Goal: Task Accomplishment & Management: Use online tool/utility

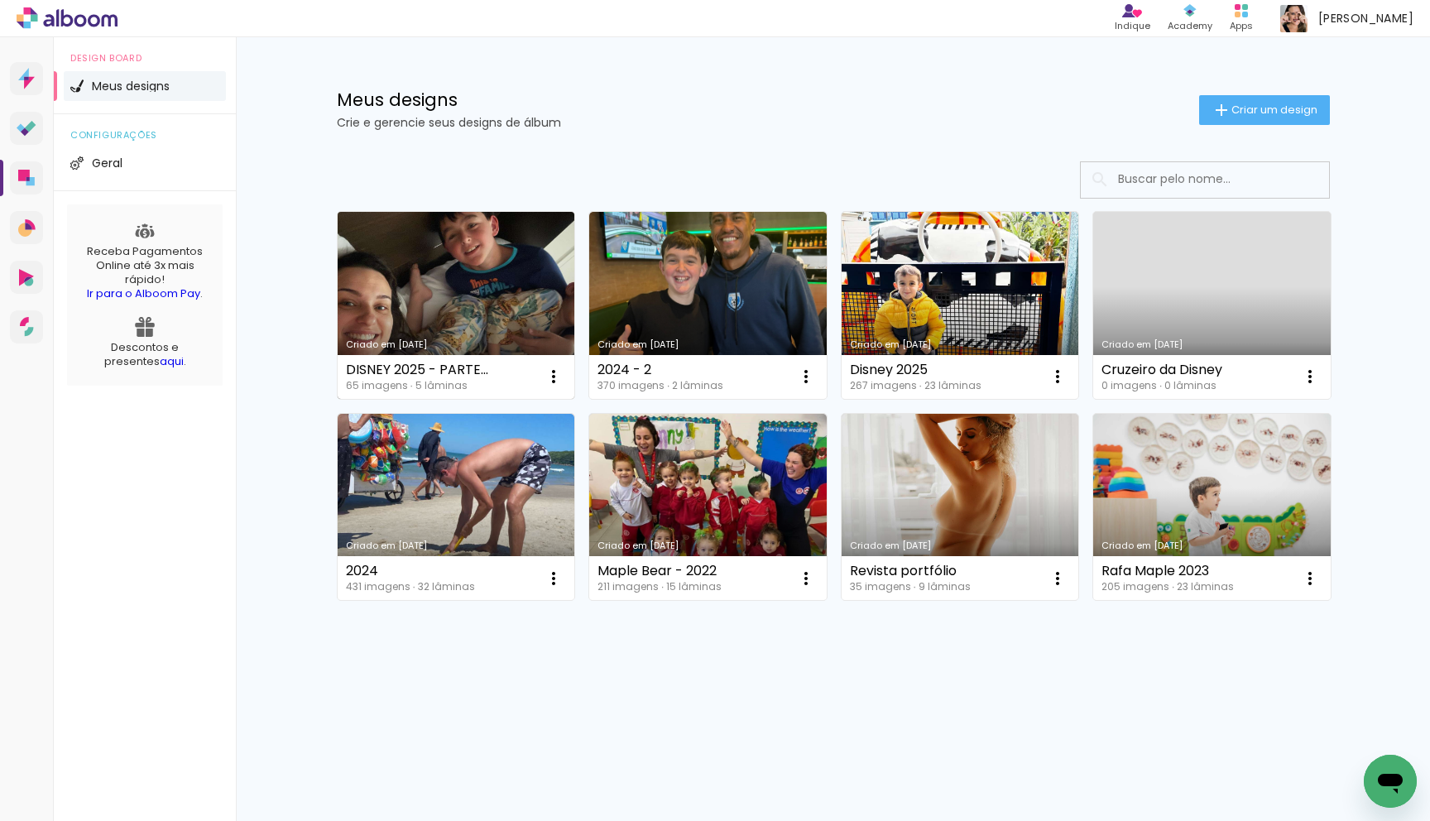
click at [520, 250] on link "Criado em [DATE]" at bounding box center [456, 305] width 237 height 187
